Goal: Navigation & Orientation: Find specific page/section

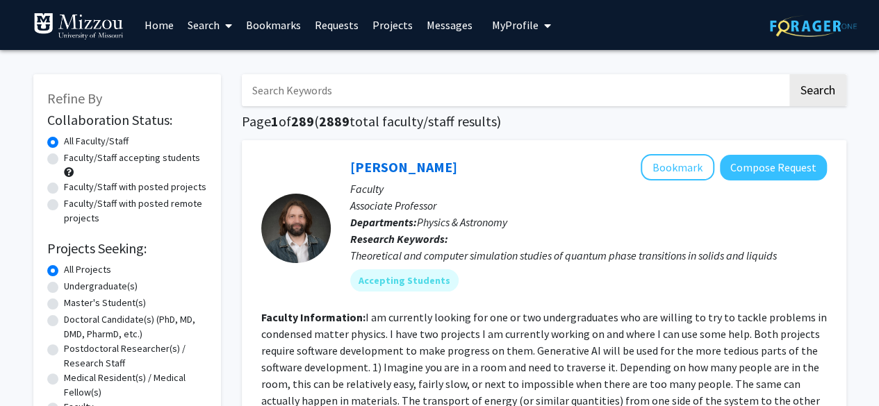
click at [497, 23] on span "My Profile" at bounding box center [515, 25] width 47 height 14
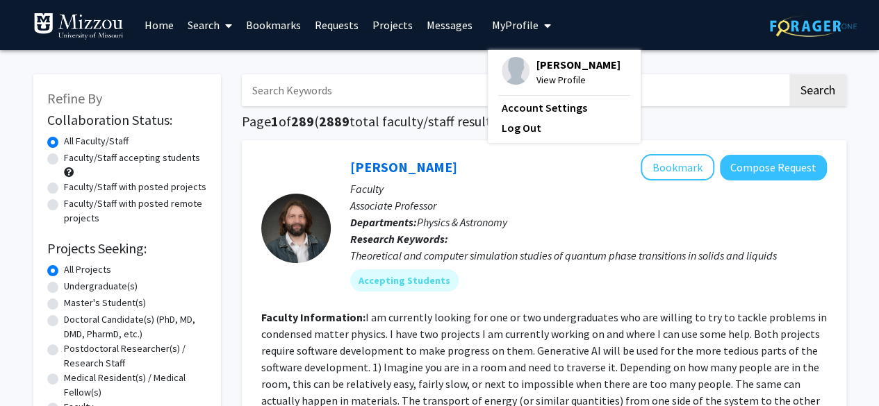
click at [503, 81] on img at bounding box center [516, 71] width 28 height 28
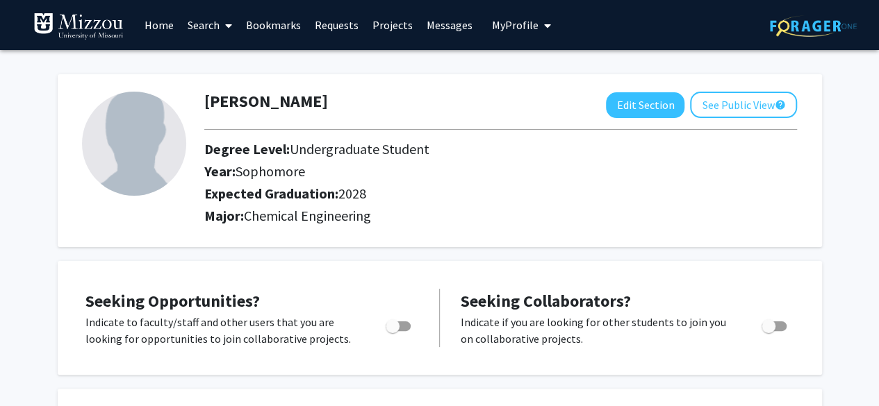
click at [335, 26] on link "Requests" at bounding box center [337, 25] width 58 height 49
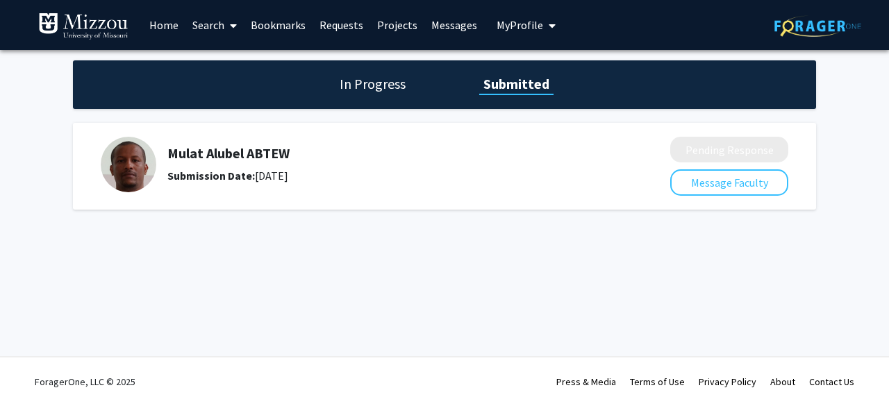
click at [373, 77] on h1 "In Progress" at bounding box center [373, 83] width 74 height 19
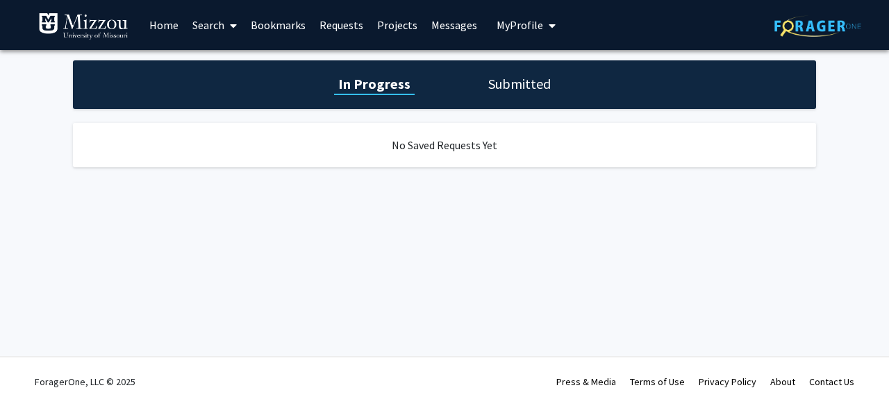
click at [497, 63] on div "In Progress Submitted" at bounding box center [444, 84] width 743 height 49
click at [513, 58] on div "In Progress Submitted No Saved Requests Yet" at bounding box center [444, 128] width 889 height 156
click at [511, 82] on h1 "Submitted" at bounding box center [519, 83] width 71 height 19
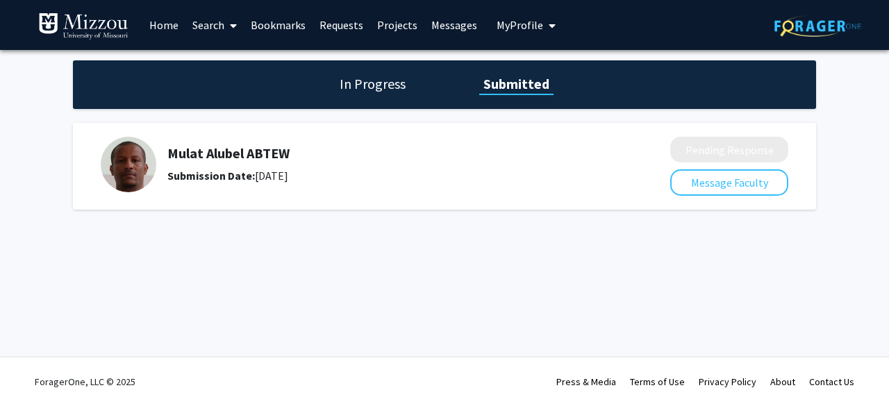
click at [181, 154] on h5 "Mulat Alubel ABTEW" at bounding box center [381, 153] width 429 height 17
copy h5 "Mulat Alubel"
click at [40, 288] on div "Skip navigation Home Search Bookmarks Requests Projects Messages My Profile [PE…" at bounding box center [444, 203] width 889 height 406
click at [249, 152] on h5 "Mulat Alubel ABTEW" at bounding box center [381, 153] width 429 height 17
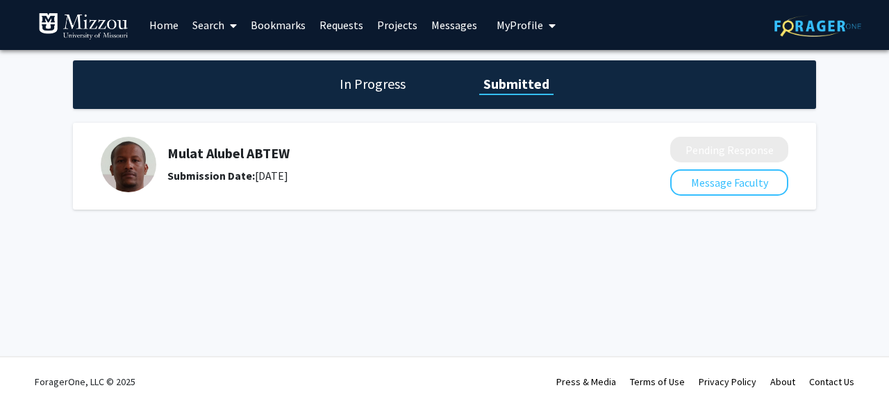
click at [458, 16] on link "Messages" at bounding box center [454, 25] width 60 height 49
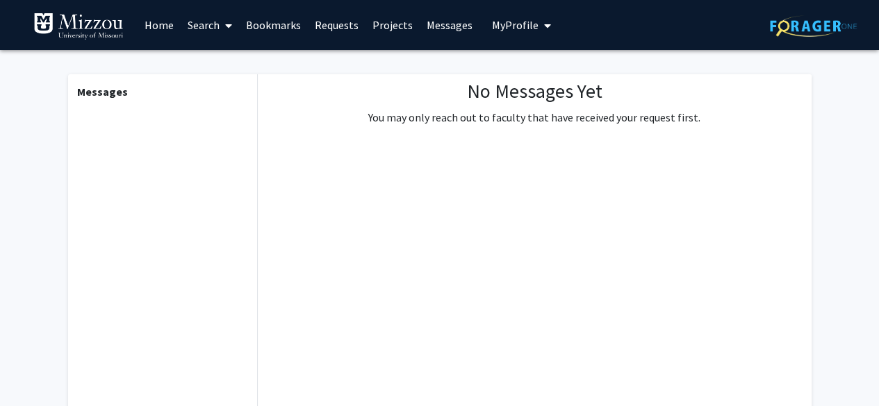
click at [141, 27] on link "Home" at bounding box center [159, 25] width 43 height 49
